Goal: Contribute content: Contribute content

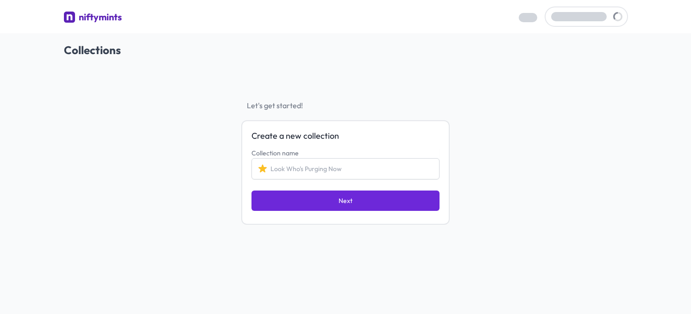
scroll to position [33, 0]
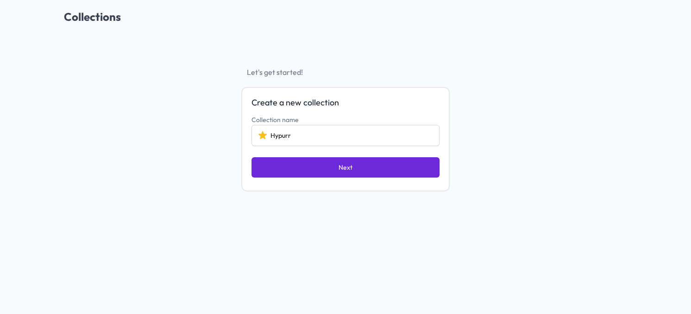
click at [270, 134] on input "Hypurr" at bounding box center [345, 135] width 188 height 21
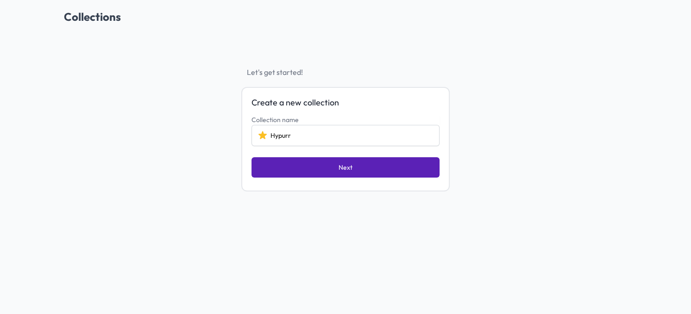
type input "Hypurr"
click at [282, 168] on button "Next" at bounding box center [345, 167] width 188 height 20
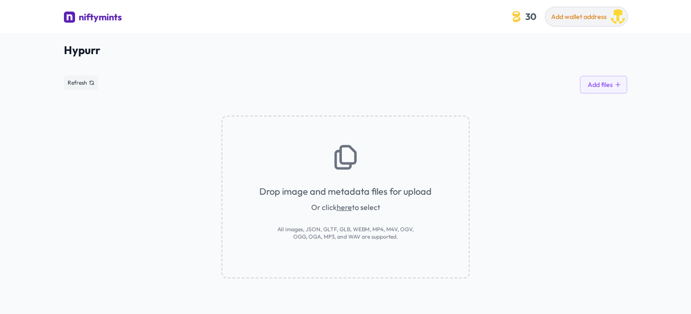
click at [575, 19] on span "Add wallet address" at bounding box center [579, 17] width 56 height 8
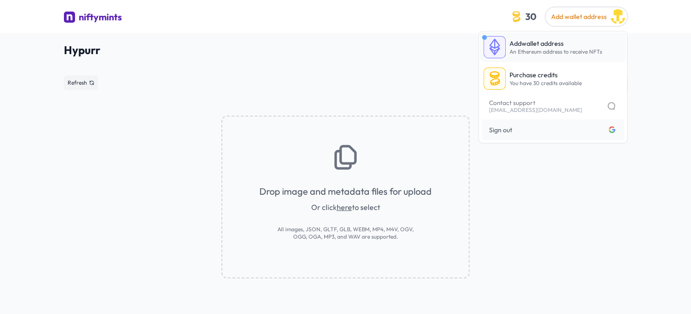
click at [549, 53] on span "An Ethereum address to receive NFTs" at bounding box center [555, 51] width 93 height 7
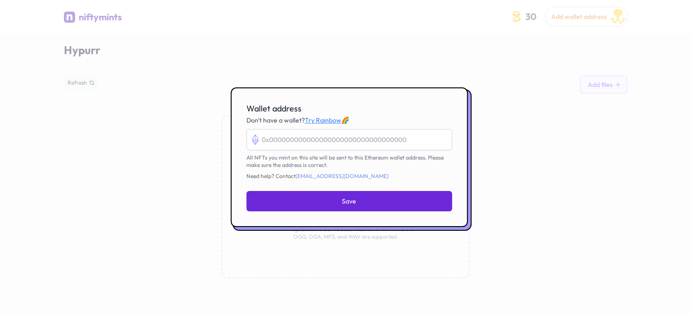
click at [565, 207] on div at bounding box center [349, 157] width 698 height 314
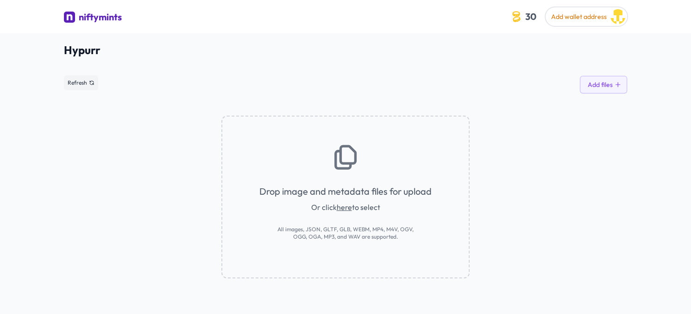
click at [346, 204] on link "here" at bounding box center [344, 207] width 15 height 9
click at [345, 207] on link "here" at bounding box center [344, 207] width 15 height 9
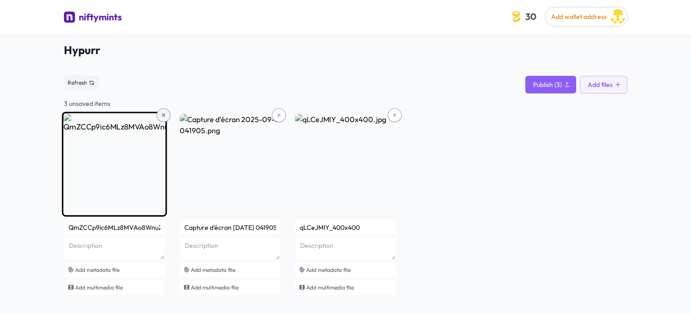
click at [160, 114] on button at bounding box center [164, 115] width 14 height 14
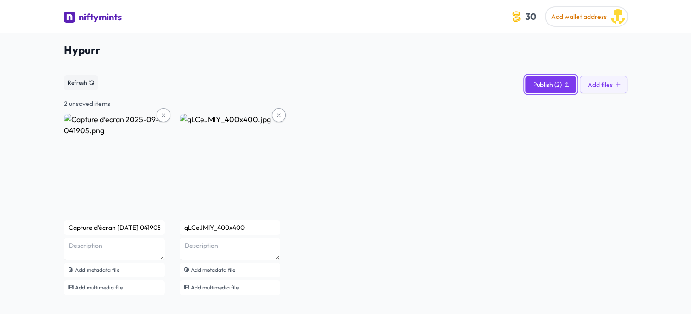
click at [548, 80] on span "Publish (2)" at bounding box center [547, 84] width 29 height 9
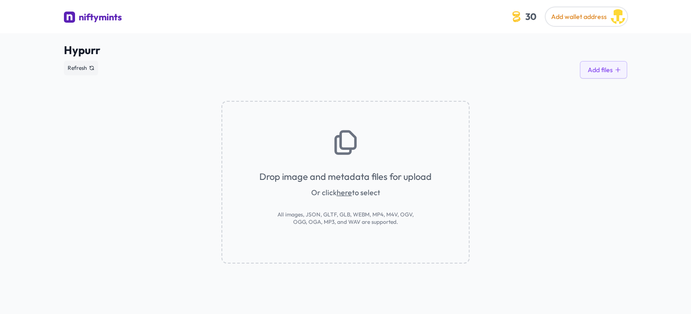
click at [597, 118] on div "Drop image and metadata files for upload Or click here to select All images, JS…" at bounding box center [345, 171] width 563 height 185
click at [580, 51] on span "Hypurr" at bounding box center [345, 50] width 563 height 15
click at [344, 191] on link "here" at bounding box center [344, 192] width 15 height 9
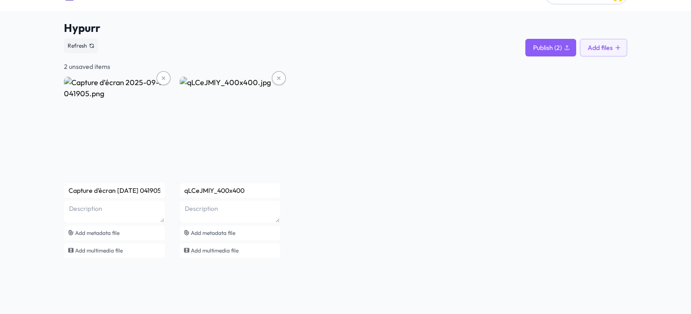
scroll to position [33, 0]
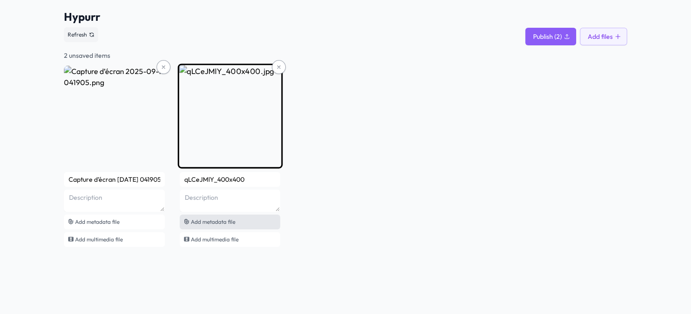
click at [242, 223] on div "Add metadata file" at bounding box center [230, 222] width 101 height 15
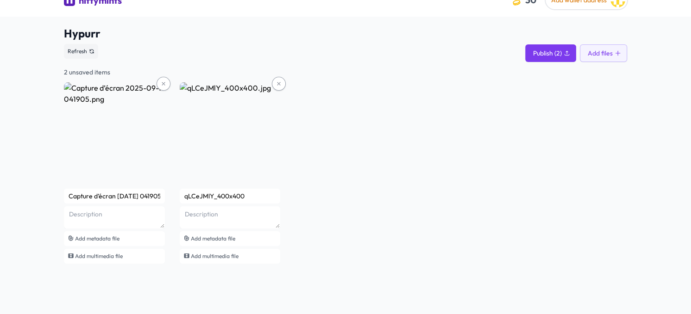
scroll to position [0, 0]
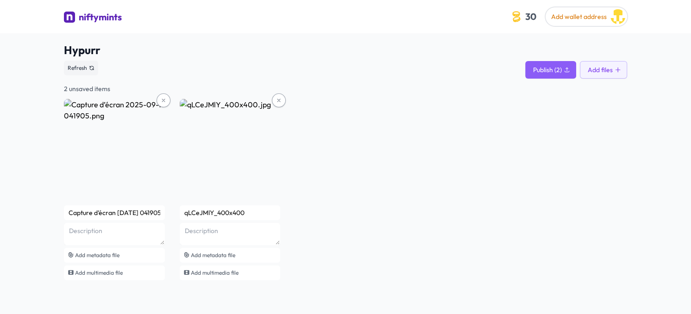
click at [610, 138] on div "Capture d’écran [DATE] 041905 Add metadata file Add multimedia file qLCeJMlY_40…" at bounding box center [345, 190] width 563 height 183
click at [572, 14] on span "Add wallet address" at bounding box center [579, 17] width 56 height 8
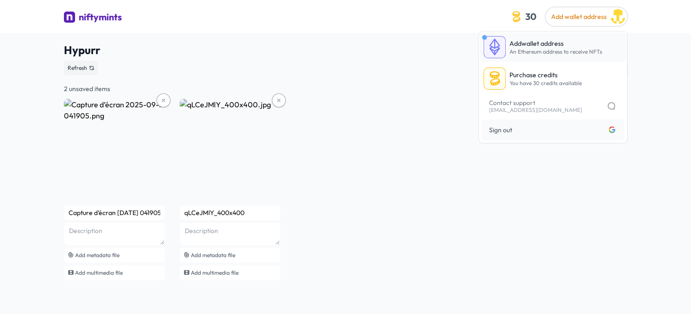
click at [535, 46] on p "Add wallet address" at bounding box center [555, 43] width 93 height 9
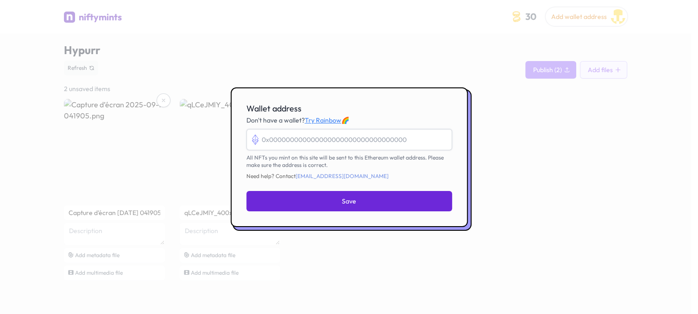
paste input "0x3ce2572cC2E8F279Dc53009106a7cf315382C248"
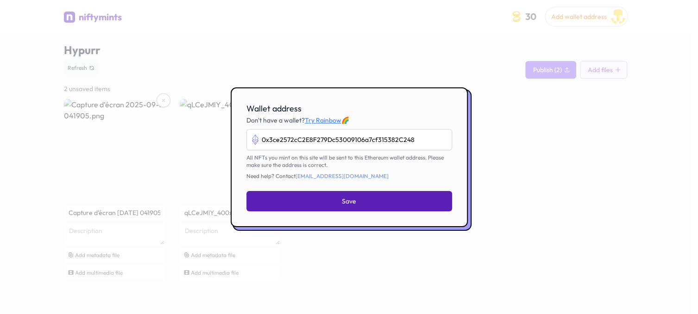
click at [307, 201] on button "Save" at bounding box center [349, 201] width 206 height 20
type input "0x3ce2572cc2e8f279dc53009106a7cf315382c248"
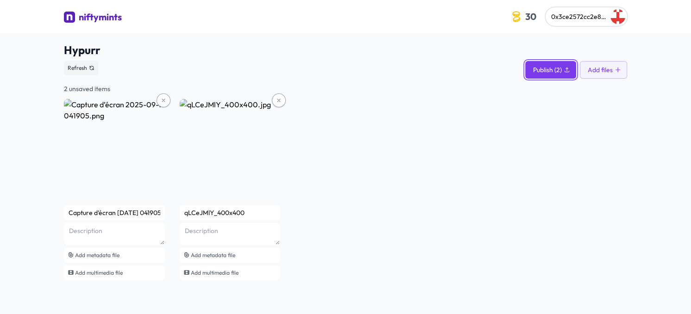
click at [537, 72] on span "Publish (2)" at bounding box center [547, 69] width 29 height 9
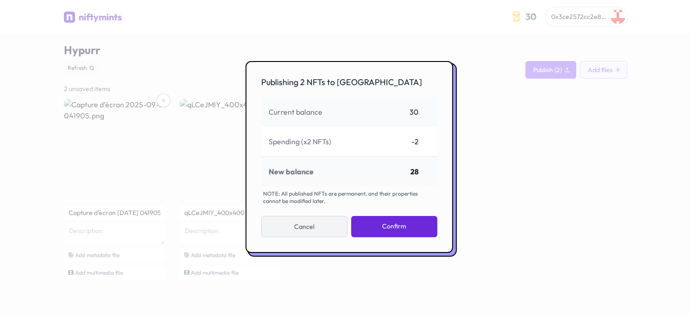
click at [338, 226] on button "Cancel" at bounding box center [304, 226] width 87 height 21
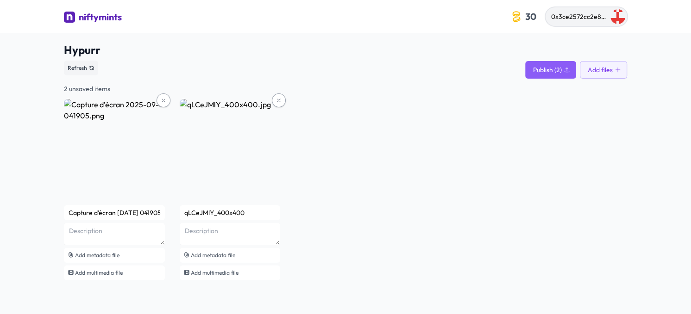
click at [581, 19] on span "0x3ce2572cc2e8f279dc53009106a7cf315382c248" at bounding box center [625, 17] width 148 height 8
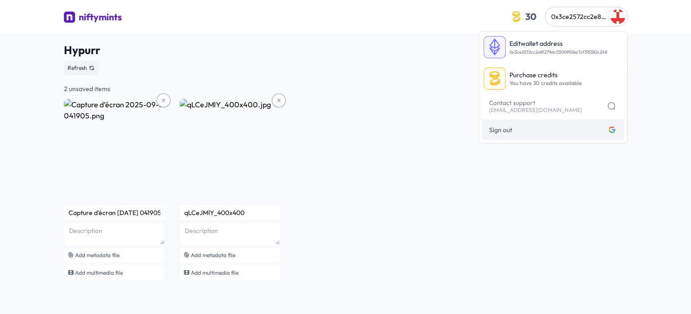
click at [524, 136] on link "Sign out Logged in with google" at bounding box center [553, 129] width 143 height 21
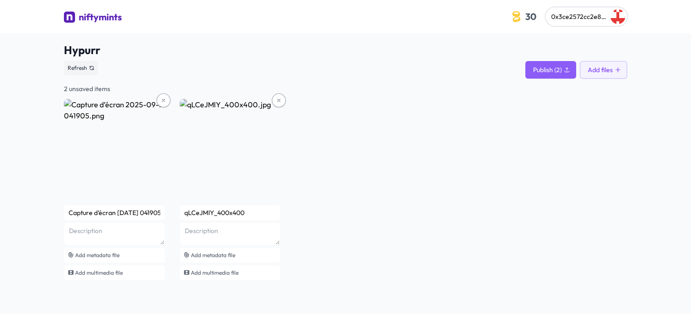
click at [579, 41] on div "Hypurr See smart contract Refresh Publish (2) Add files 2 unsaved items Capture…" at bounding box center [345, 171] width 563 height 277
click at [583, 13] on span "0x3ce2572cc2e8f279dc53009106a7cf315382c248" at bounding box center [625, 17] width 148 height 8
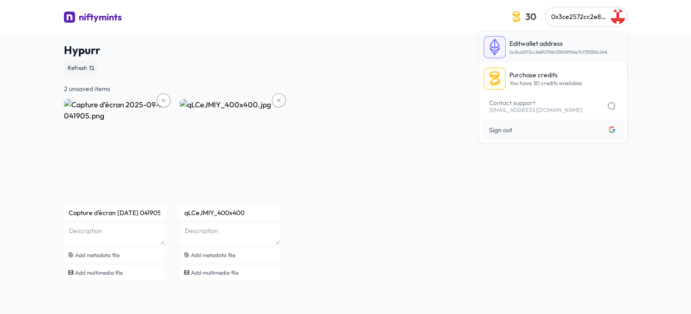
click at [569, 56] on link "Edit wallet address 0x3ce2572cc2e8f279dc53009106a7cf315382c248" at bounding box center [553, 47] width 146 height 30
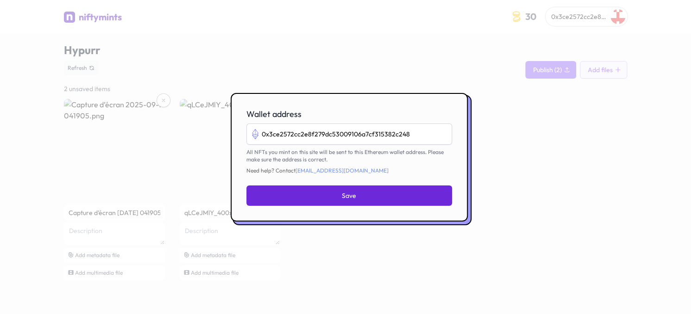
drag, startPoint x: 429, startPoint y: 136, endPoint x: 69, endPoint y: 126, distance: 360.9
click at [123, 126] on div "​ Wallet address 0x3ce2572cc2e8f279dc53009106a7cf315382c248 All NFTs you mint o…" at bounding box center [349, 157] width 698 height 314
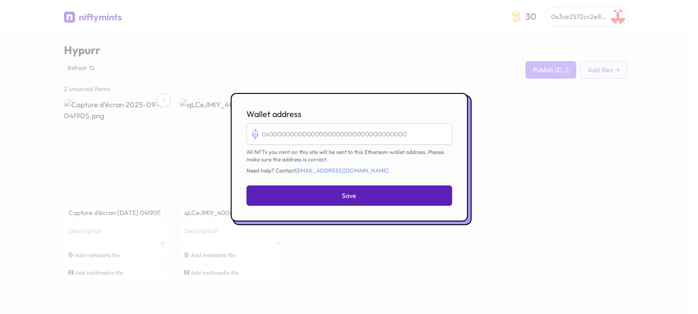
click at [339, 194] on button "Save" at bounding box center [349, 196] width 206 height 20
type input "0x3ce2572cc2e8f279dc53009106a7cf315382c248"
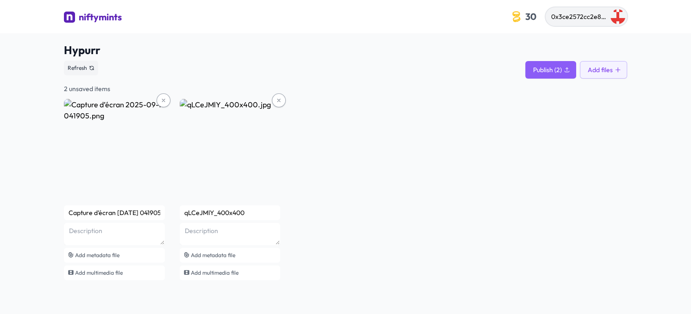
click at [578, 13] on span "0x3ce2572cc2e8f279dc53009106a7cf315382c248" at bounding box center [625, 17] width 148 height 8
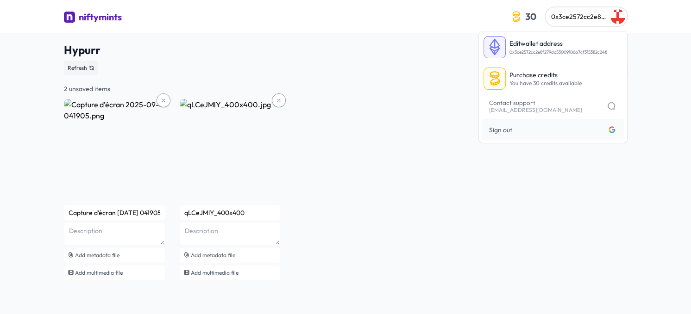
click at [567, 139] on link "Sign out Logged in with google" at bounding box center [553, 129] width 143 height 21
